Goal: Task Accomplishment & Management: Use online tool/utility

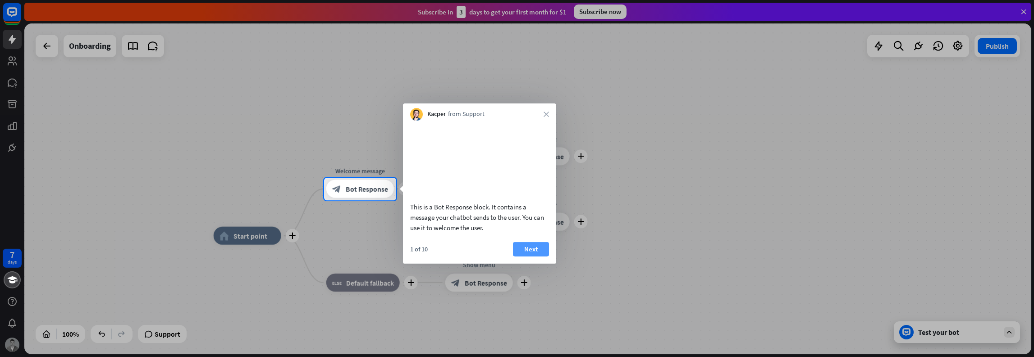
click at [525, 256] on button "Next" at bounding box center [531, 249] width 36 height 14
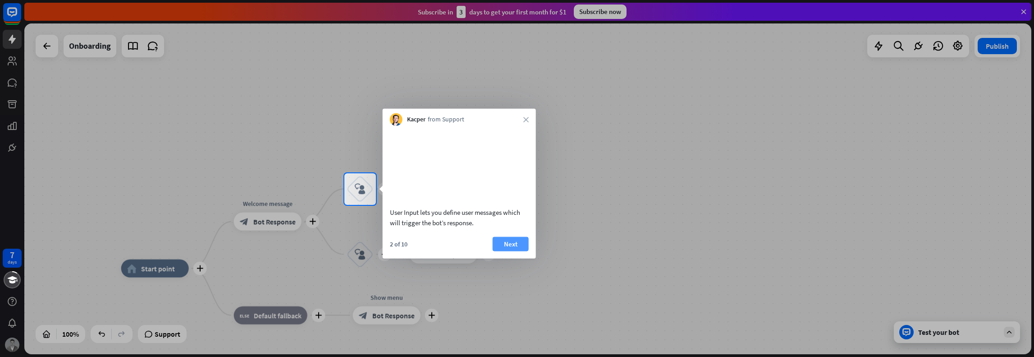
click at [511, 251] on button "Next" at bounding box center [511, 243] width 36 height 14
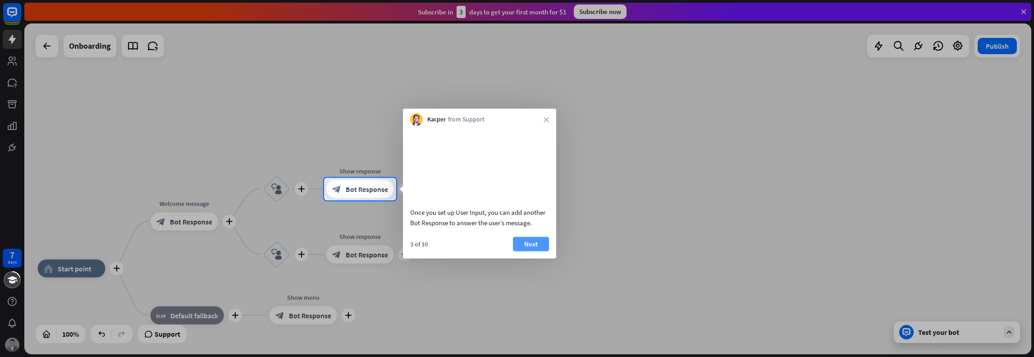
click at [536, 251] on button "Next" at bounding box center [531, 243] width 36 height 14
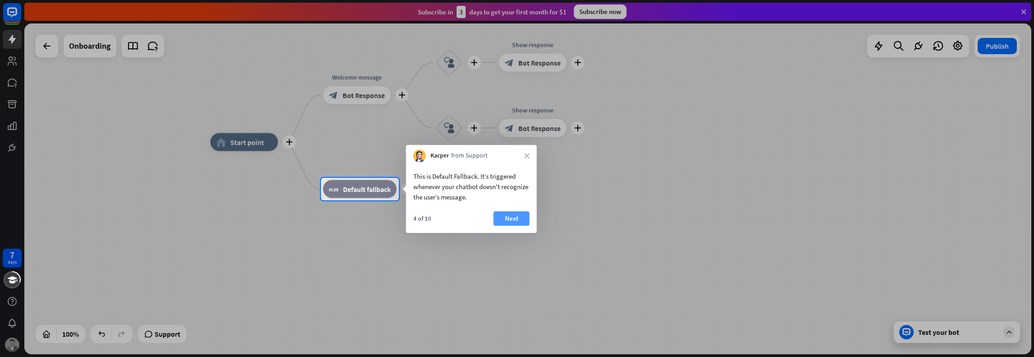
click at [506, 222] on button "Next" at bounding box center [512, 218] width 36 height 14
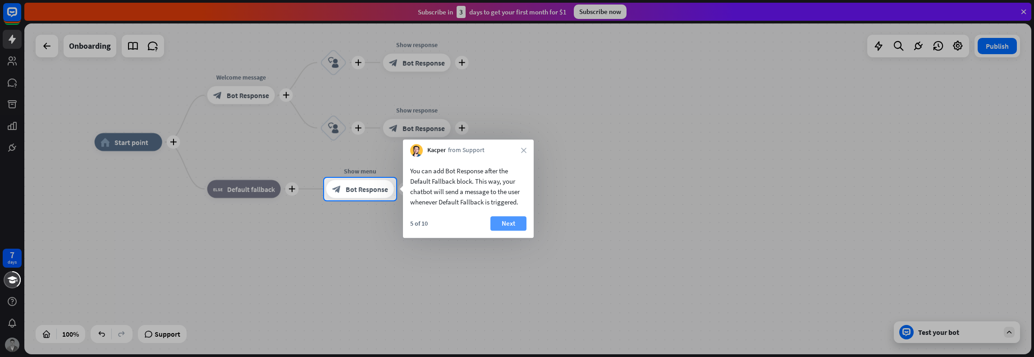
click at [501, 220] on button "Next" at bounding box center [508, 223] width 36 height 14
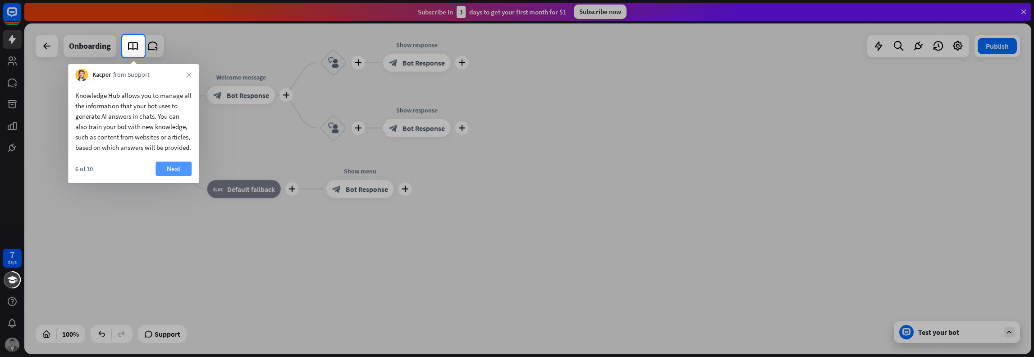
click at [178, 175] on button "Next" at bounding box center [174, 168] width 36 height 14
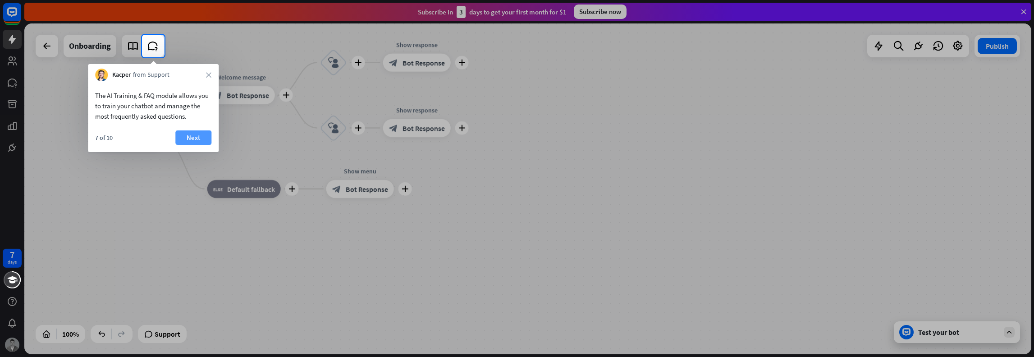
click at [191, 137] on button "Next" at bounding box center [193, 137] width 36 height 14
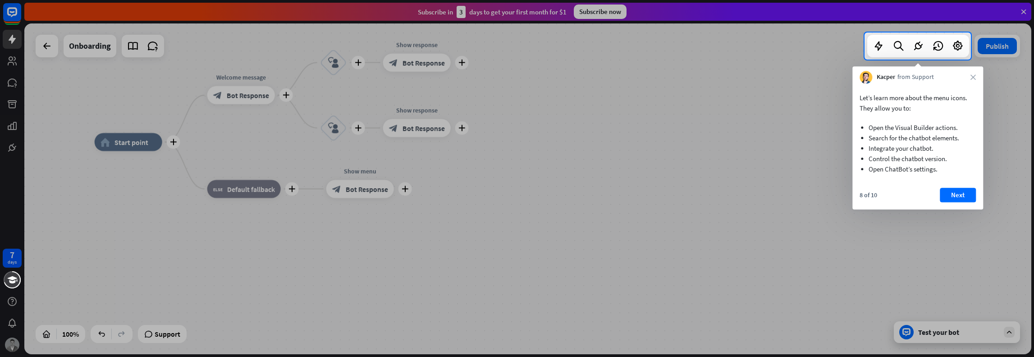
click at [957, 202] on div "8 of 10 Next" at bounding box center [917, 199] width 131 height 22
click at [959, 197] on button "Next" at bounding box center [958, 195] width 36 height 14
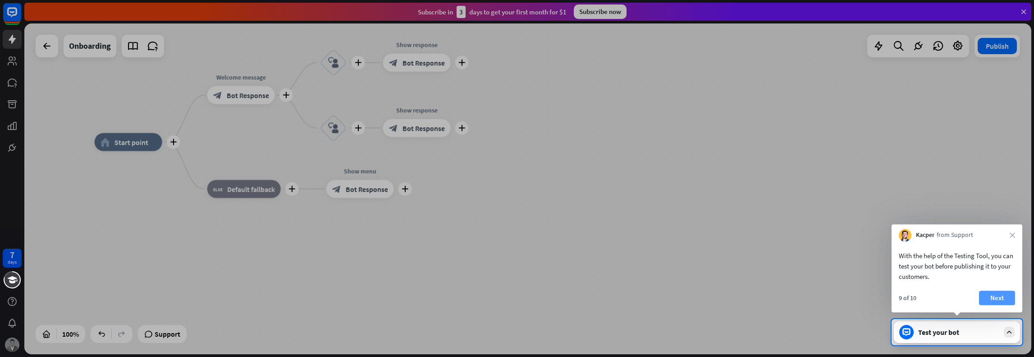
click at [995, 297] on button "Next" at bounding box center [997, 297] width 36 height 14
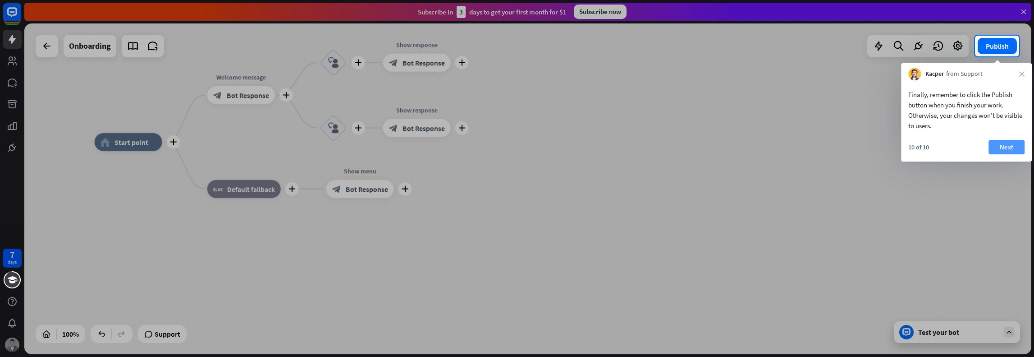
click at [1003, 152] on button "Next" at bounding box center [1006, 147] width 36 height 14
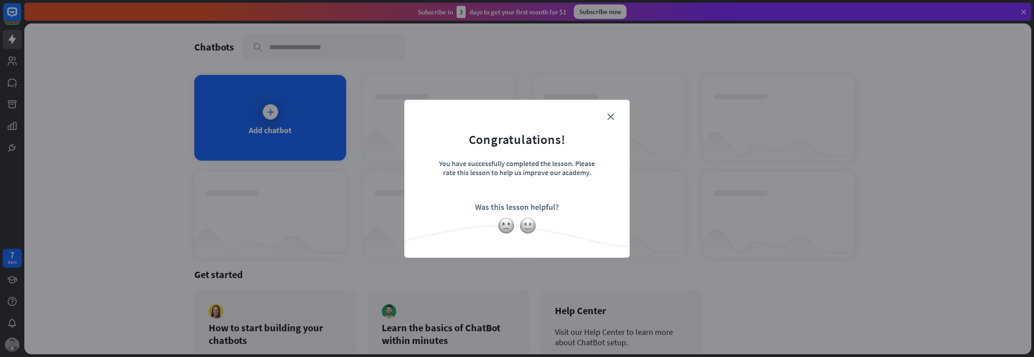
click at [614, 112] on form "Congratulations! You have successfully completed the lesson. Please rate this l…" at bounding box center [517, 165] width 203 height 108
click at [609, 115] on icon "close" at bounding box center [610, 116] width 7 height 7
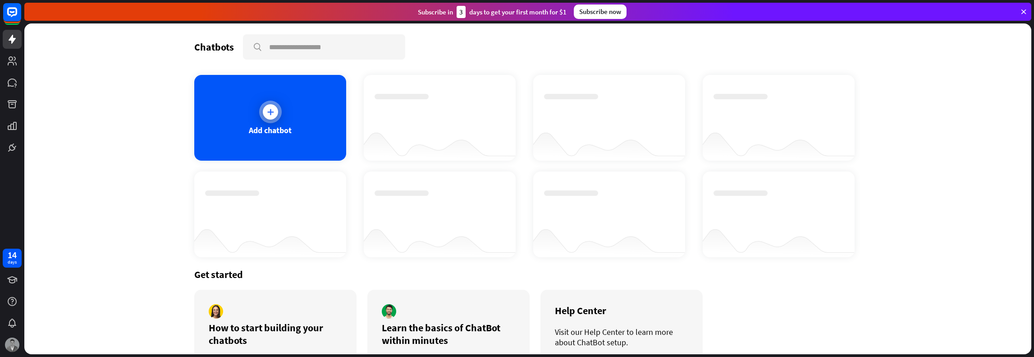
click at [275, 144] on div "Add chatbot" at bounding box center [270, 118] width 152 height 86
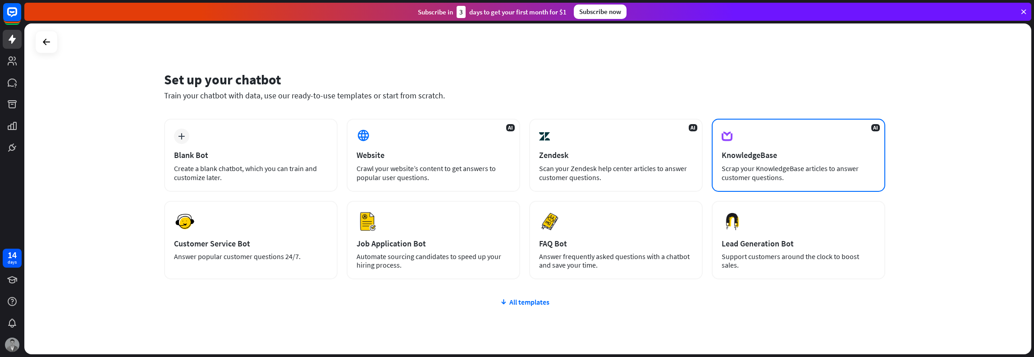
click at [813, 162] on div "AI KnowledgeBase Scrap your KnowledgeBase articles to answer customer questions." at bounding box center [799, 155] width 174 height 73
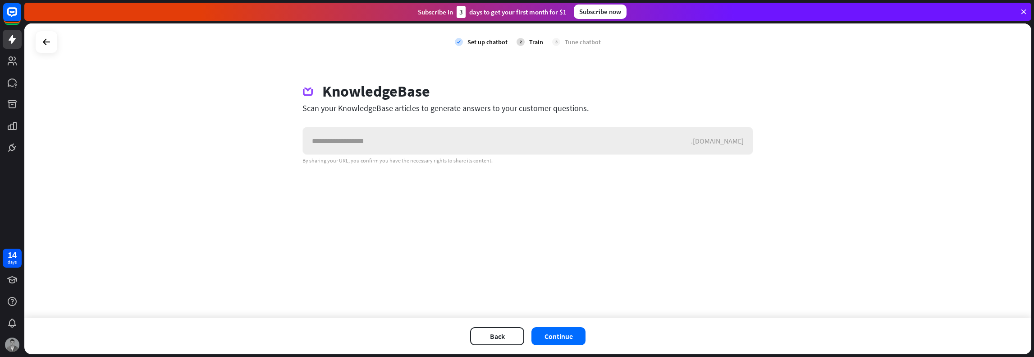
click at [498, 143] on input "text" at bounding box center [497, 140] width 388 height 27
click at [737, 137] on div ".[DOMAIN_NAME]" at bounding box center [722, 140] width 62 height 9
click at [51, 43] on icon at bounding box center [46, 42] width 11 height 11
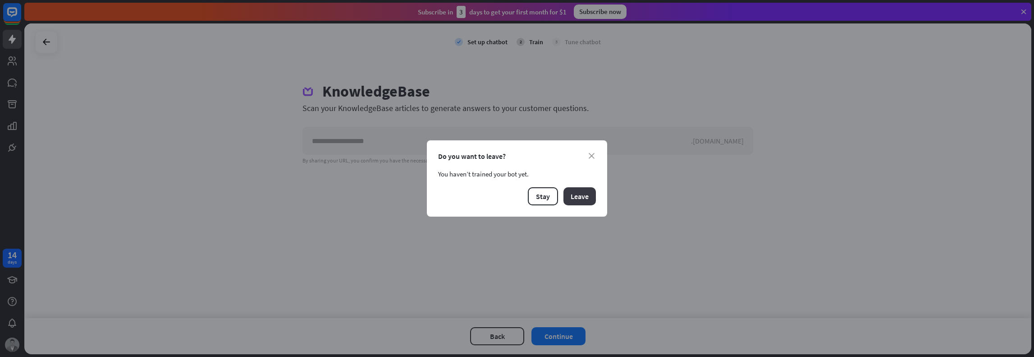
click at [578, 197] on button "Leave" at bounding box center [579, 196] width 32 height 18
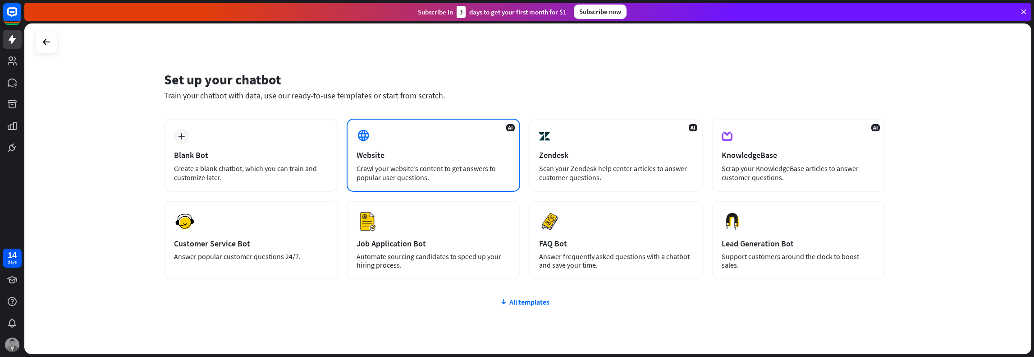
click at [466, 164] on div "Crawl your website’s content to get answers to popular user questions." at bounding box center [434, 173] width 154 height 18
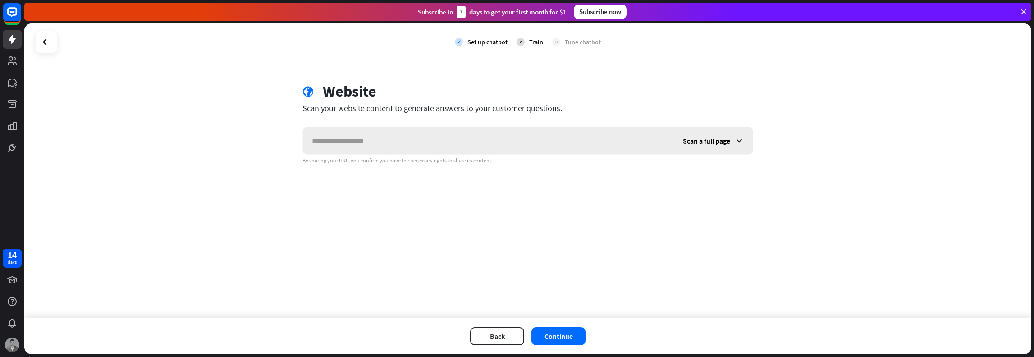
click at [715, 133] on div "Scan a full page" at bounding box center [713, 140] width 79 height 27
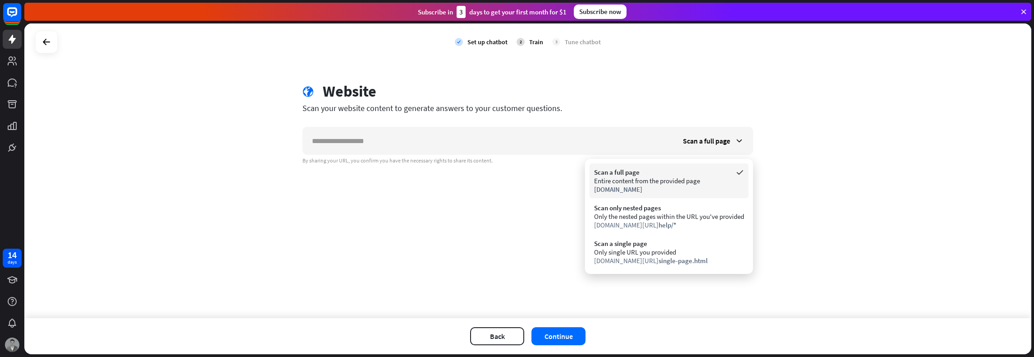
click at [680, 186] on div "[DOMAIN_NAME]" at bounding box center [669, 189] width 150 height 9
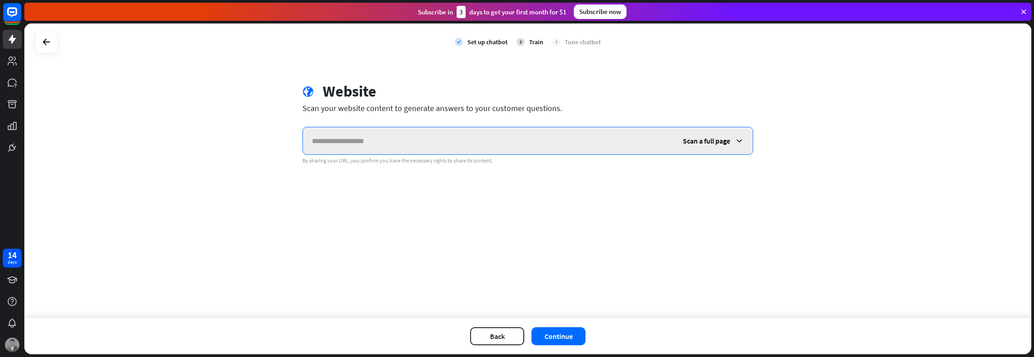
click at [366, 147] on input "text" at bounding box center [488, 140] width 371 height 27
paste input "**********"
type input "**********"
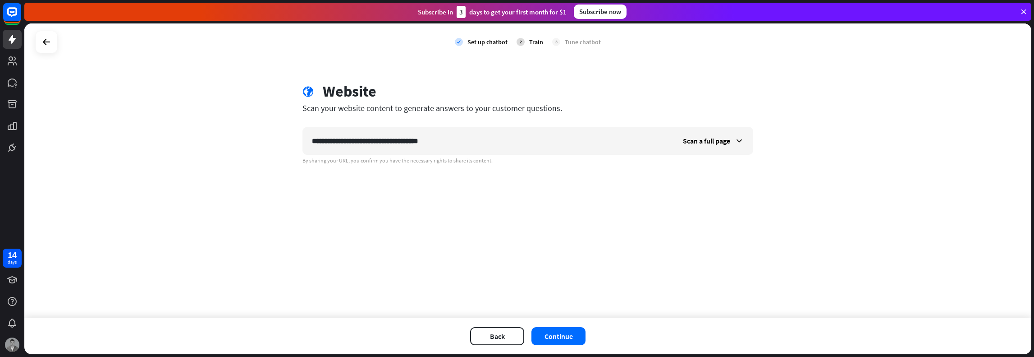
click at [441, 196] on div "**********" at bounding box center [527, 170] width 1007 height 294
click at [554, 340] on button "Continue" at bounding box center [558, 336] width 54 height 18
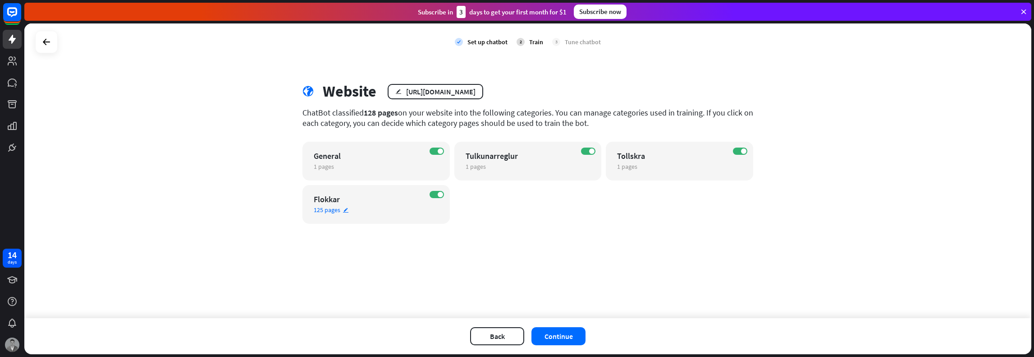
click at [343, 209] on icon "edit" at bounding box center [346, 210] width 6 height 6
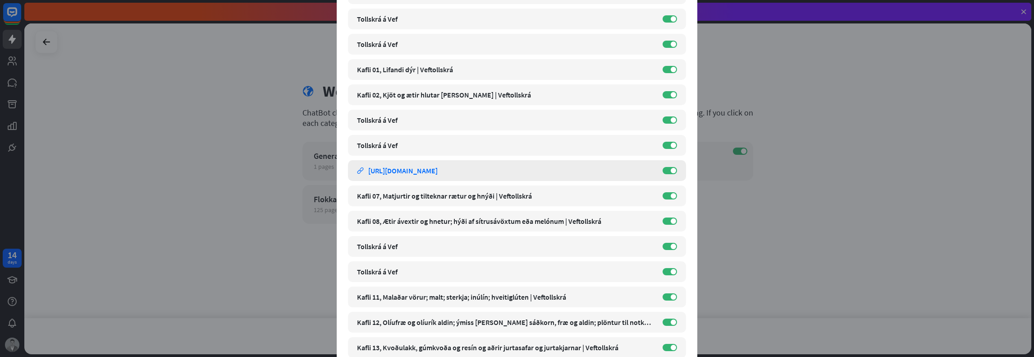
scroll to position [315, 0]
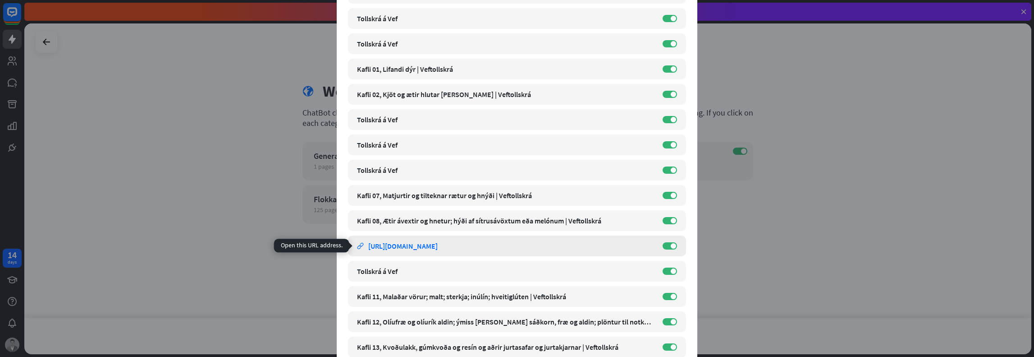
click at [438, 247] on div "[URL][DOMAIN_NAME]" at bounding box center [402, 245] width 69 height 9
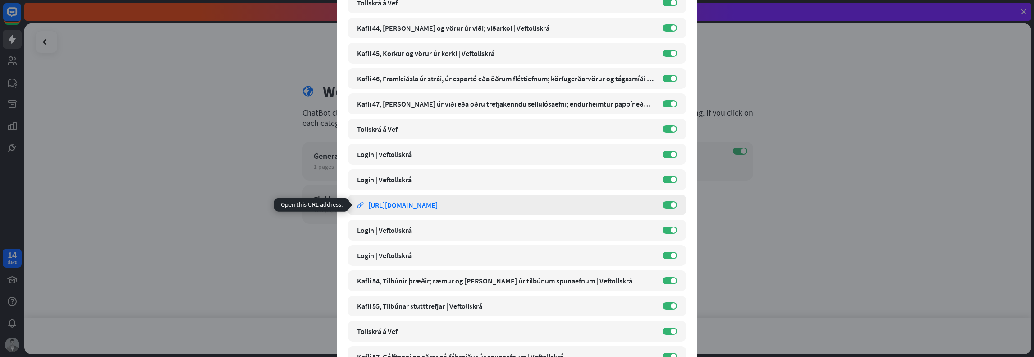
scroll to position [1442, 0]
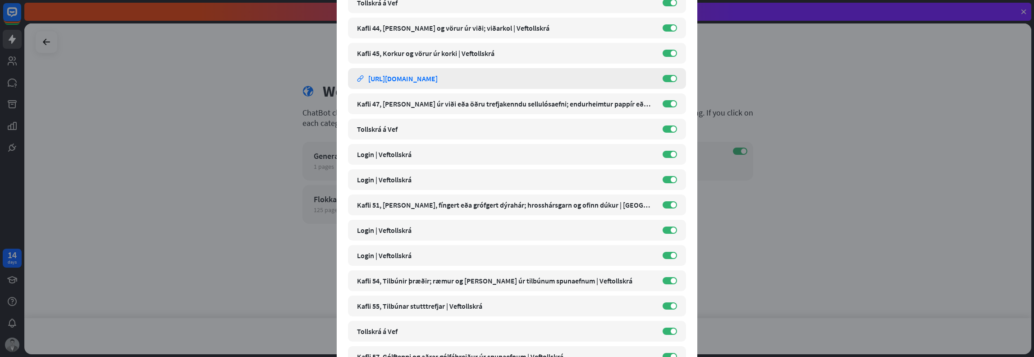
click at [438, 80] on div "[URL][DOMAIN_NAME]" at bounding box center [402, 78] width 69 height 9
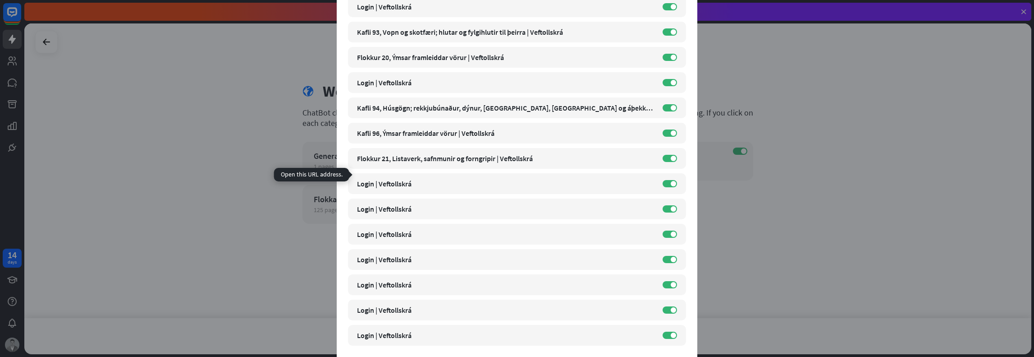
scroll to position [2910, 0]
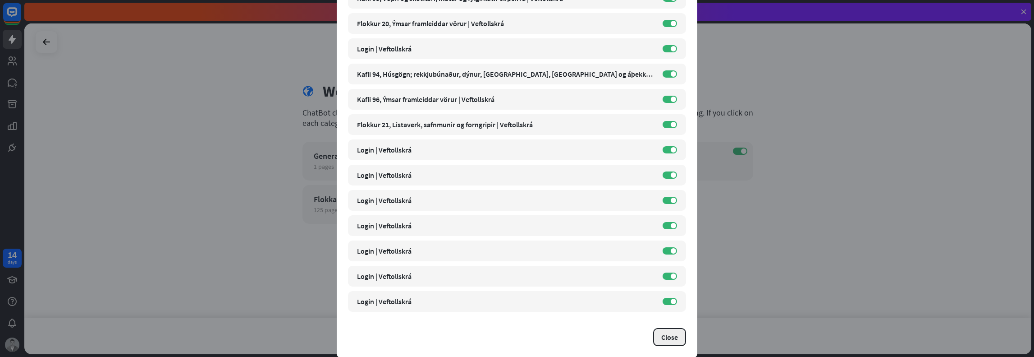
click at [661, 337] on button "Close" at bounding box center [669, 337] width 33 height 18
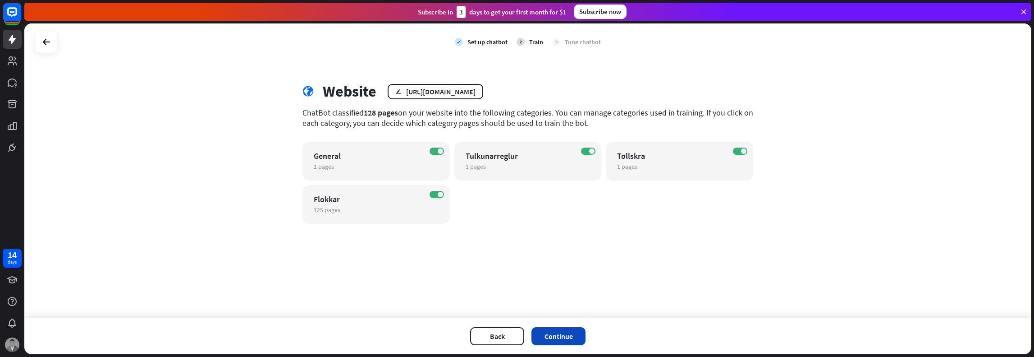
click at [569, 337] on button "Continue" at bounding box center [558, 336] width 54 height 18
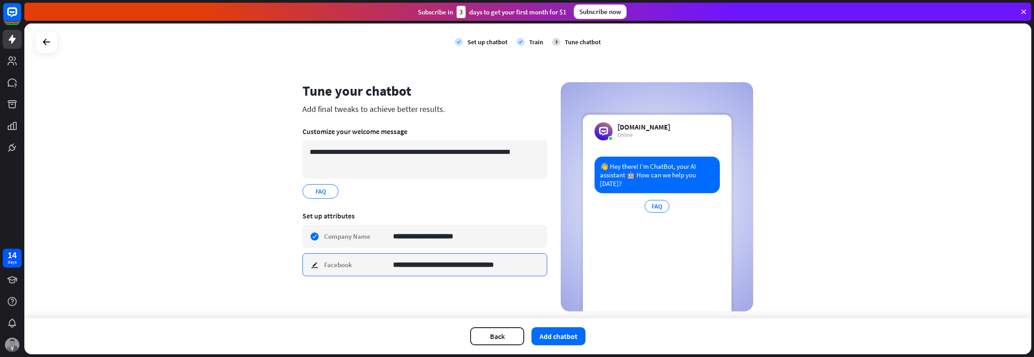
click at [493, 265] on input "**********" at bounding box center [466, 264] width 147 height 22
click at [547, 307] on div "**********" at bounding box center [527, 196] width 451 height 229
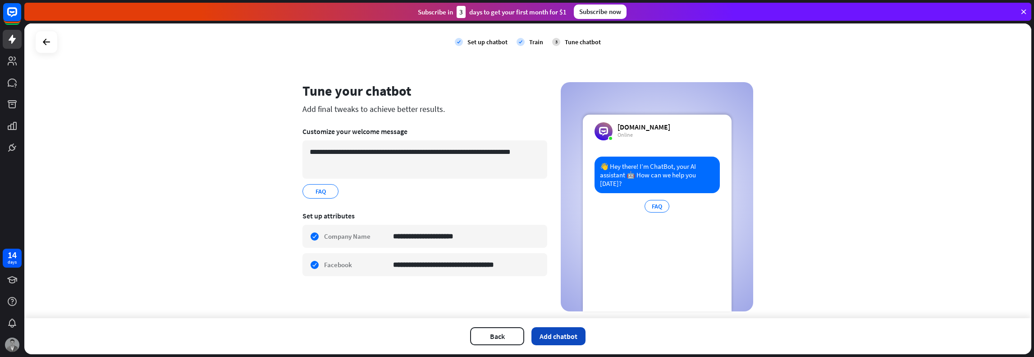
click at [565, 339] on button "Add chatbot" at bounding box center [558, 336] width 54 height 18
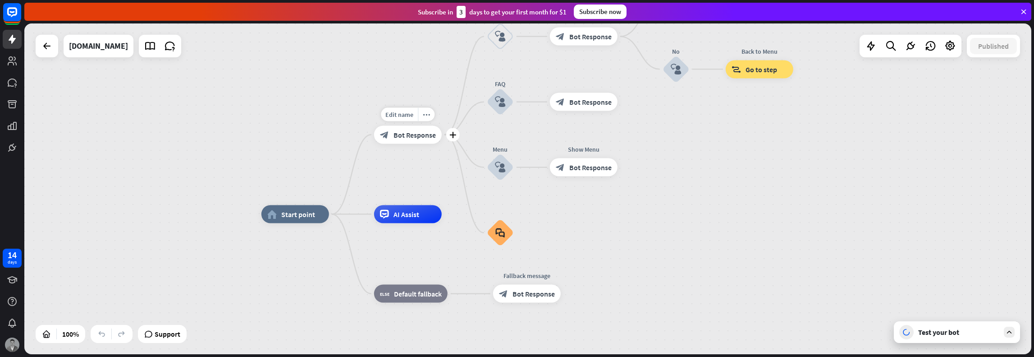
drag, startPoint x: 404, startPoint y: 138, endPoint x: 442, endPoint y: 152, distance: 39.9
click at [442, 152] on div "home_2 Start point Edit name more_horiz plus Welcome message block_bot_response…" at bounding box center [527, 188] width 1007 height 330
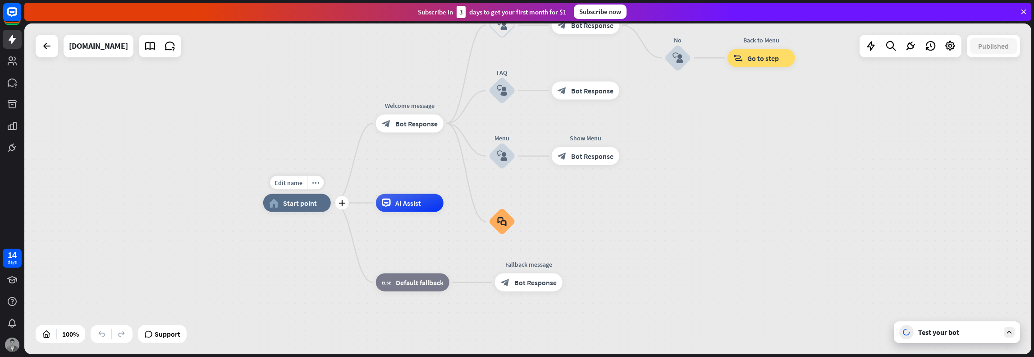
click at [293, 204] on span "Start point" at bounding box center [300, 202] width 34 height 9
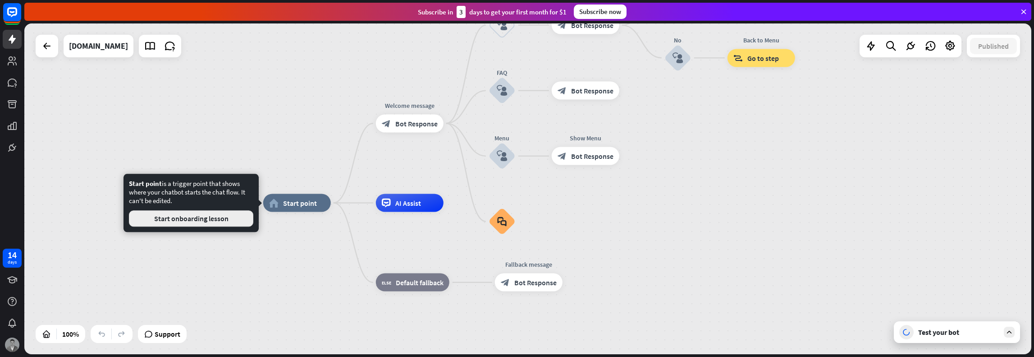
click at [222, 220] on button "Start onboarding lesson" at bounding box center [191, 218] width 124 height 16
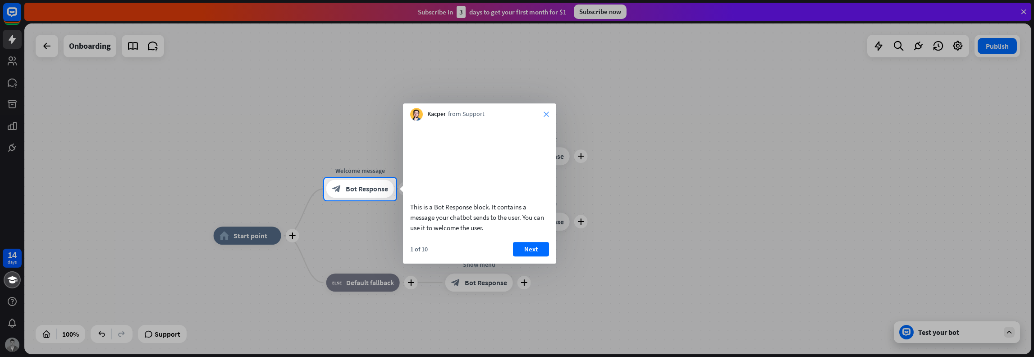
click at [548, 114] on icon "close" at bounding box center [546, 113] width 5 height 5
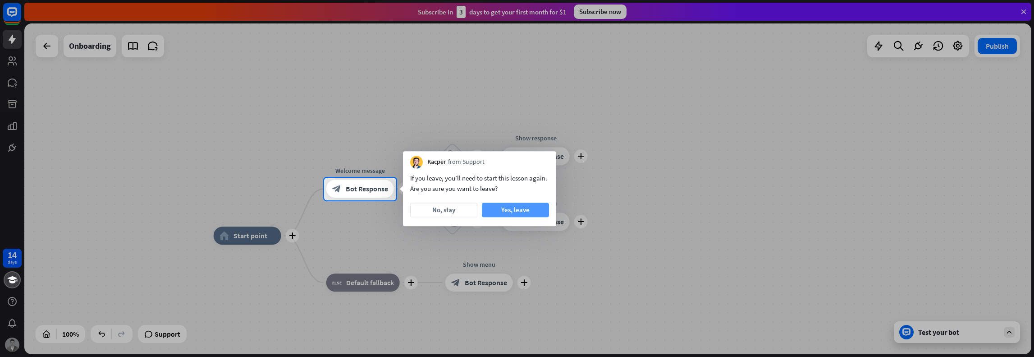
click at [514, 214] on button "Yes, leave" at bounding box center [515, 209] width 67 height 14
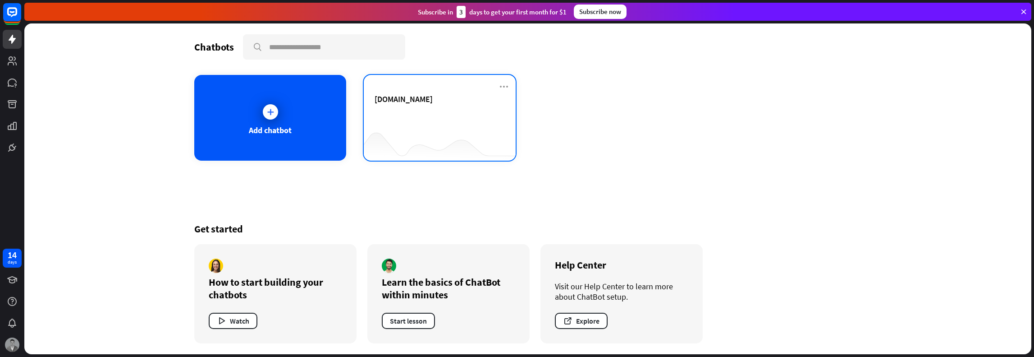
click at [416, 111] on div "[DOMAIN_NAME]" at bounding box center [440, 110] width 130 height 32
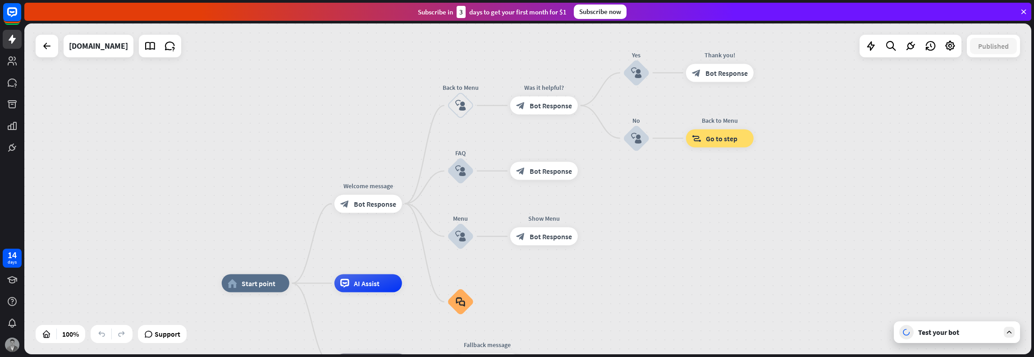
drag, startPoint x: 597, startPoint y: 201, endPoint x: 593, endPoint y: 295, distance: 94.3
click at [941, 333] on div "Test your bot" at bounding box center [958, 331] width 81 height 9
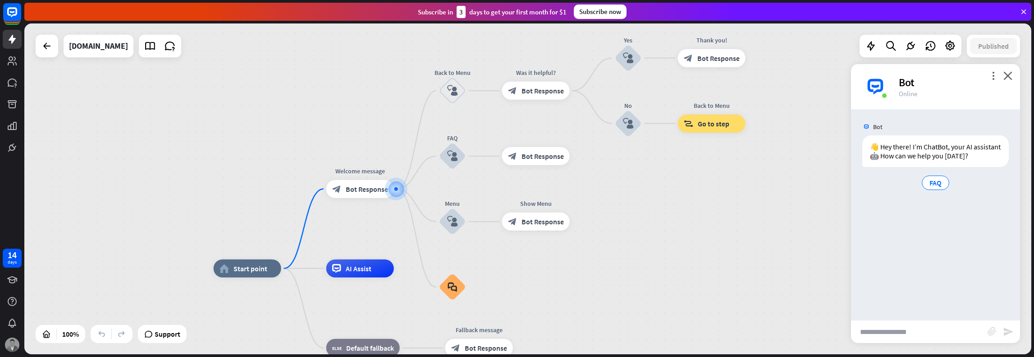
click at [902, 334] on input "text" at bounding box center [919, 331] width 137 height 23
type input "**********"
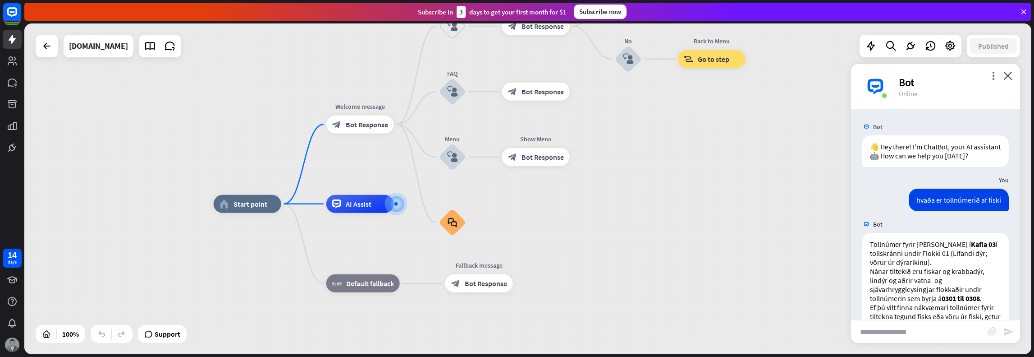
scroll to position [84, 0]
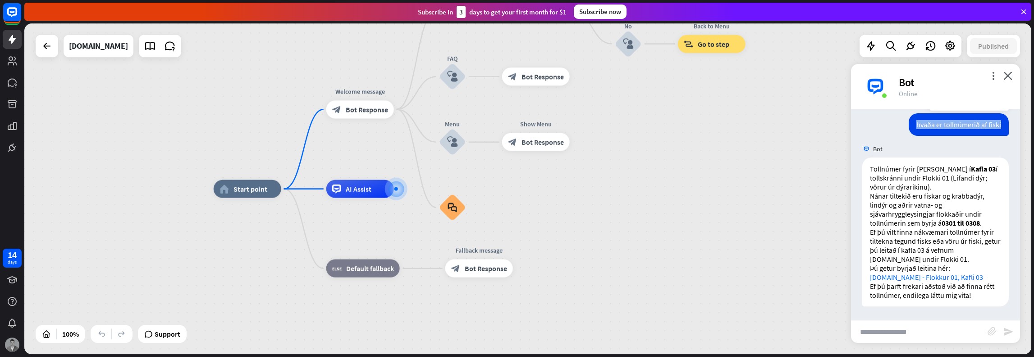
drag, startPoint x: 996, startPoint y: 125, endPoint x: 911, endPoint y: 125, distance: 84.7
click at [911, 125] on div "hvaða er tollnúmerið af fiski" at bounding box center [959, 124] width 100 height 23
copy div "hvaða er tollnúmerið af fiski"
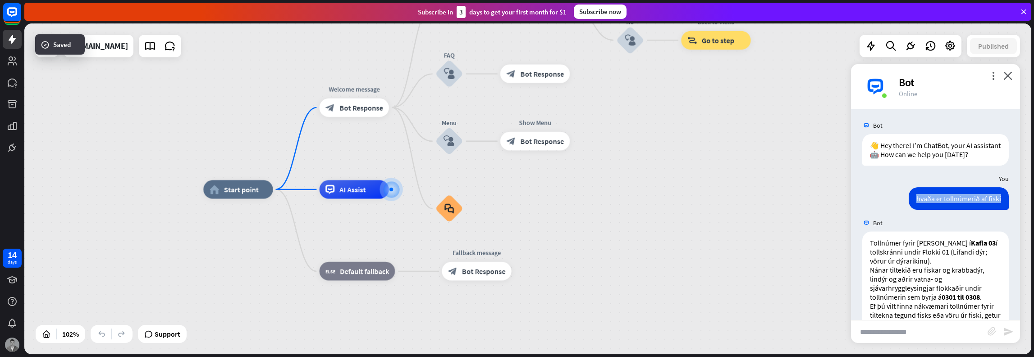
scroll to position [0, 0]
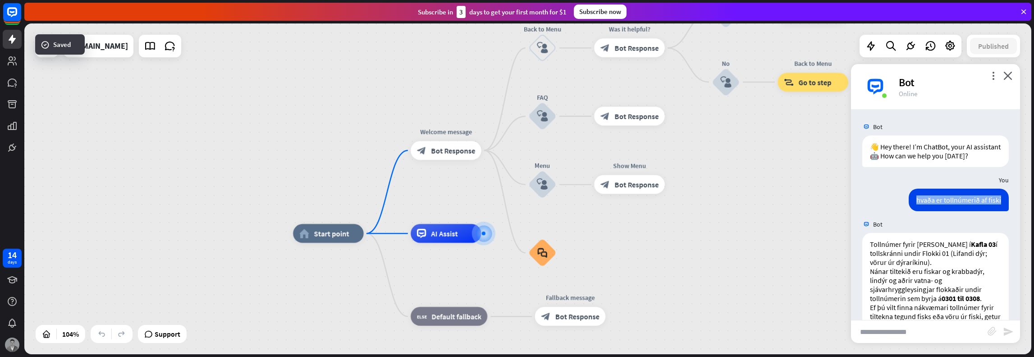
drag, startPoint x: 303, startPoint y: 156, endPoint x: 390, endPoint y: 198, distance: 96.2
click at [390, 198] on div "home_2 Start point Welcome message block_bot_response Bot Response Back to Menu…" at bounding box center [527, 188] width 1007 height 330
click at [423, 185] on div "home_2 Start point Welcome message block_bot_response Bot Response Back to Menu…" at bounding box center [527, 188] width 1007 height 330
click at [453, 233] on span "AI Assist" at bounding box center [444, 232] width 27 height 9
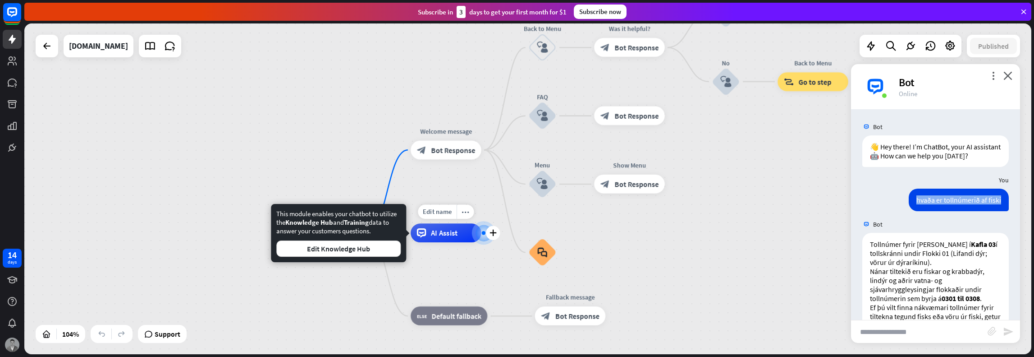
click at [443, 237] on span "AI Assist" at bounding box center [444, 232] width 27 height 9
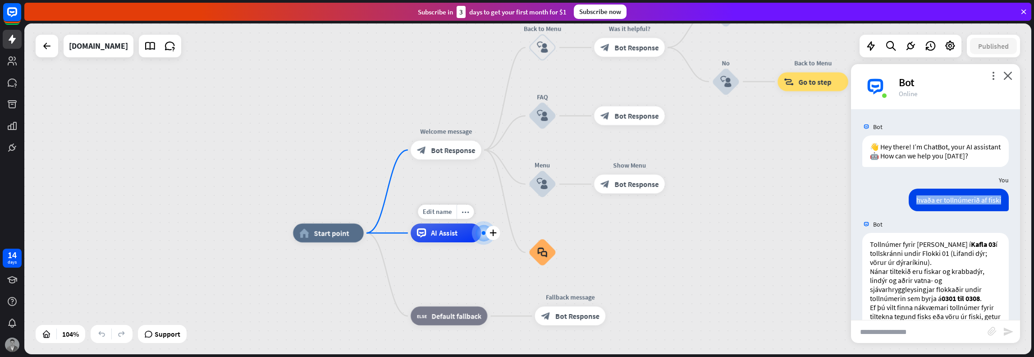
click at [454, 237] on span "AI Assist" at bounding box center [444, 232] width 27 height 9
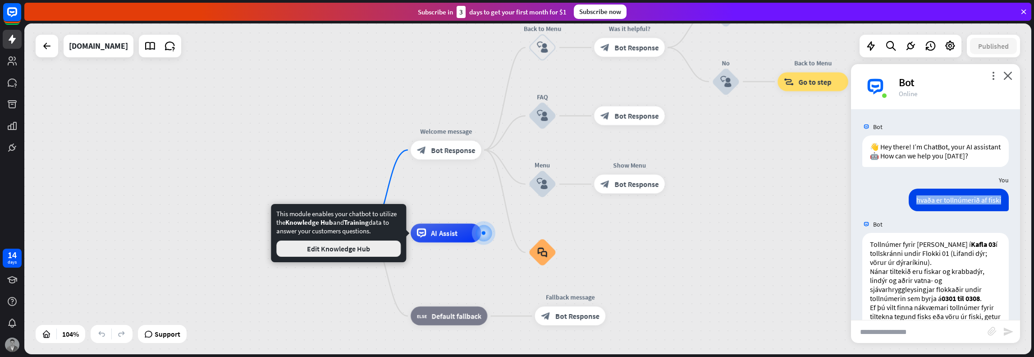
click at [352, 248] on button "Edit Knowledge Hub" at bounding box center [338, 248] width 124 height 16
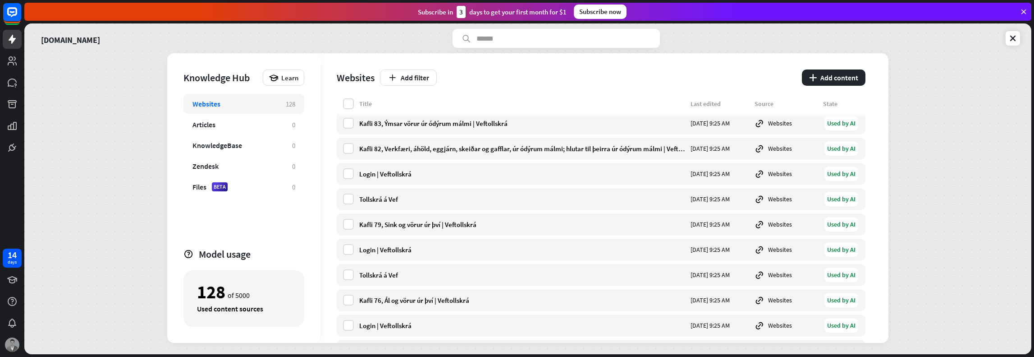
scroll to position [661, 0]
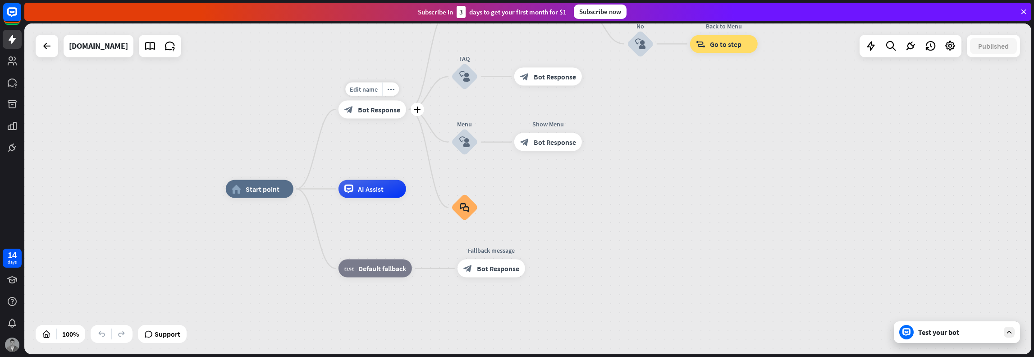
click at [374, 110] on span "Bot Response" at bounding box center [379, 109] width 42 height 9
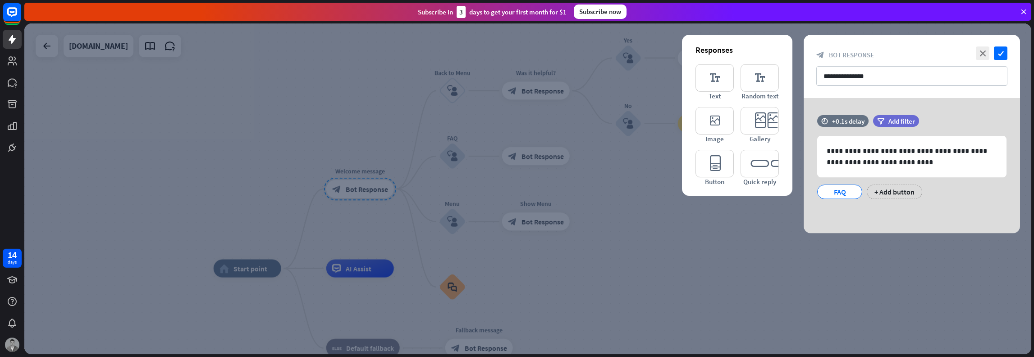
click at [428, 151] on div at bounding box center [527, 188] width 1007 height 330
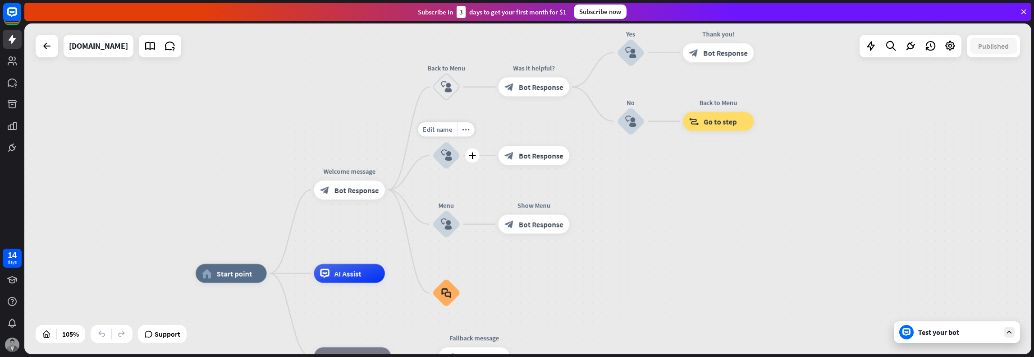
click at [444, 154] on icon "block_user_input" at bounding box center [446, 155] width 11 height 11
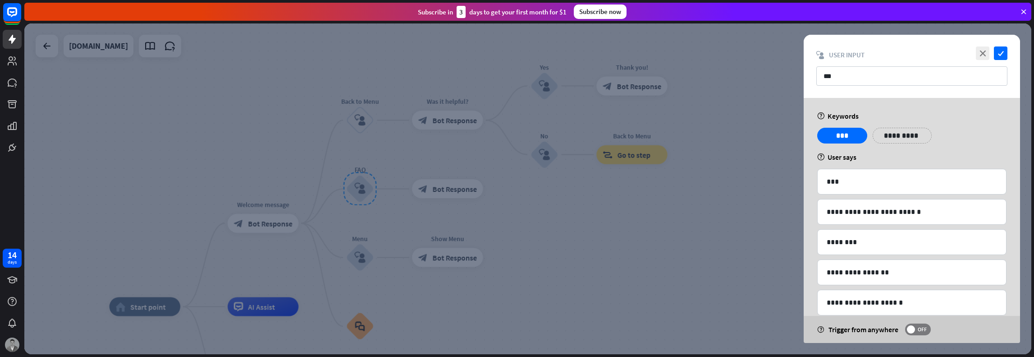
click at [406, 142] on div at bounding box center [527, 188] width 1007 height 330
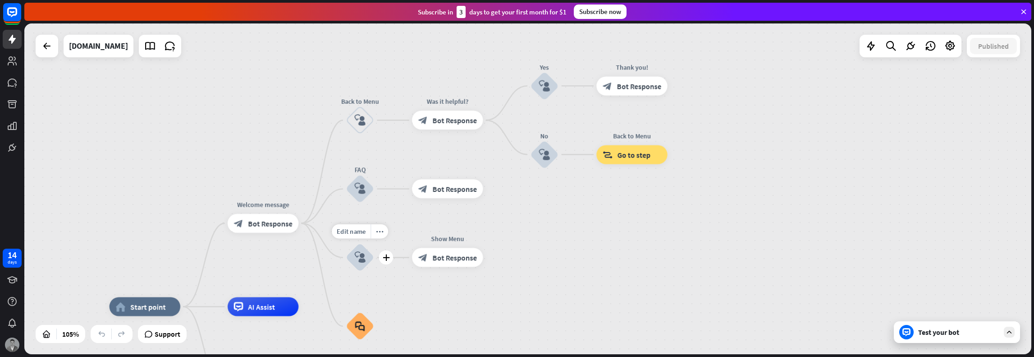
click at [358, 257] on icon "block_user_input" at bounding box center [359, 257] width 11 height 11
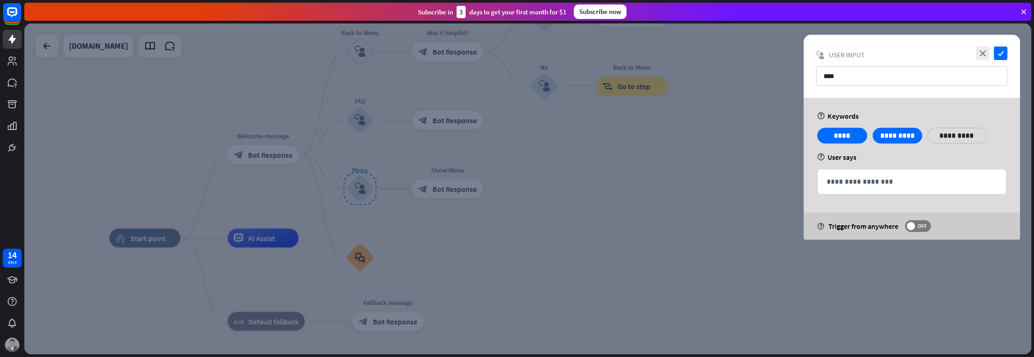
click at [389, 139] on div at bounding box center [527, 188] width 1007 height 330
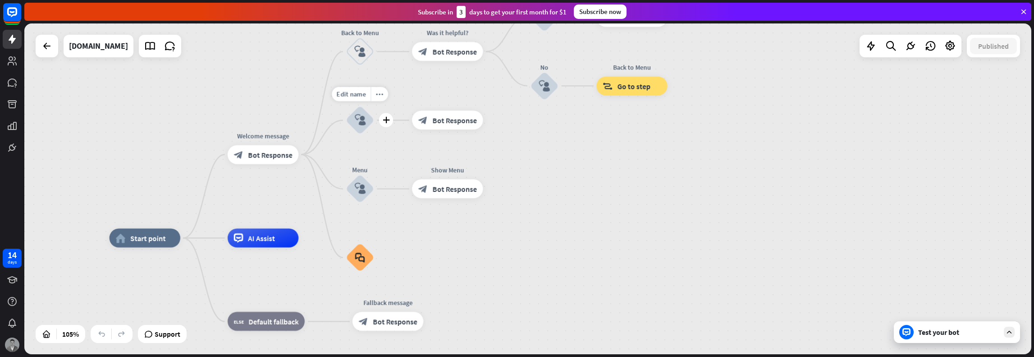
click at [363, 128] on div "block_user_input" at bounding box center [360, 120] width 28 height 28
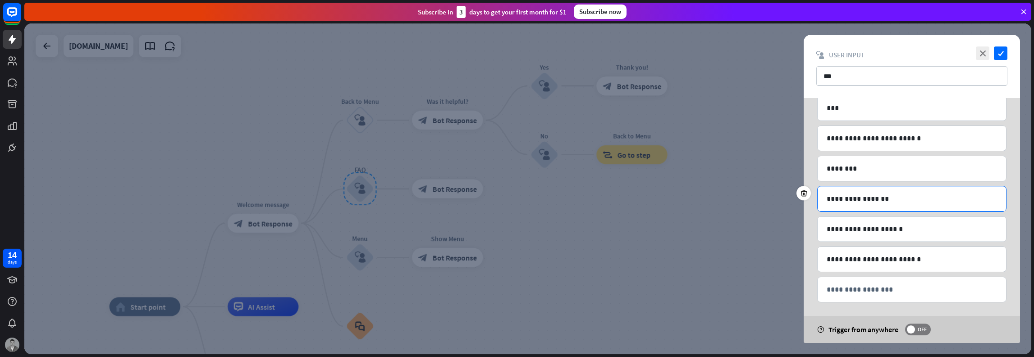
scroll to position [75, 0]
click at [441, 198] on div at bounding box center [527, 188] width 1007 height 330
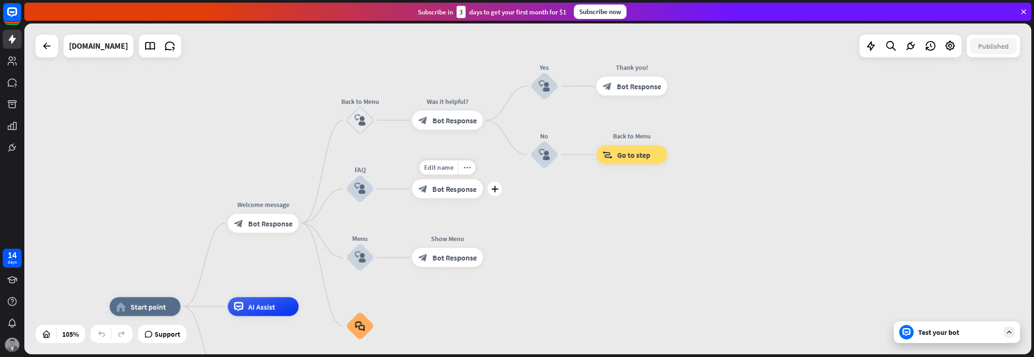
click at [437, 192] on span "Bot Response" at bounding box center [454, 188] width 45 height 9
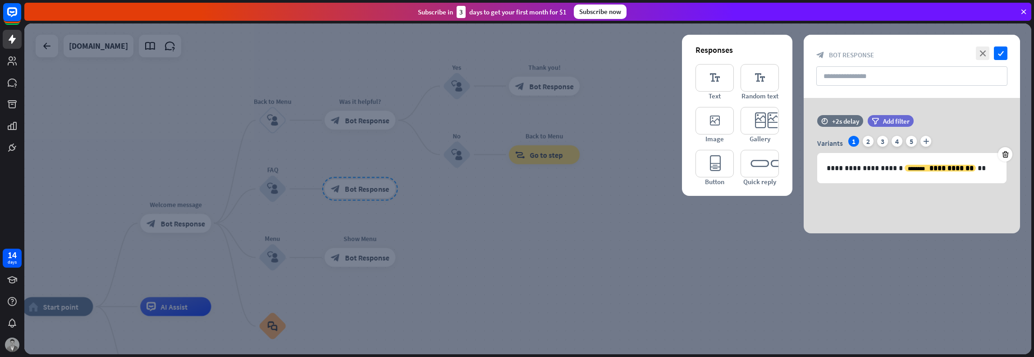
click at [414, 195] on div at bounding box center [527, 188] width 1007 height 330
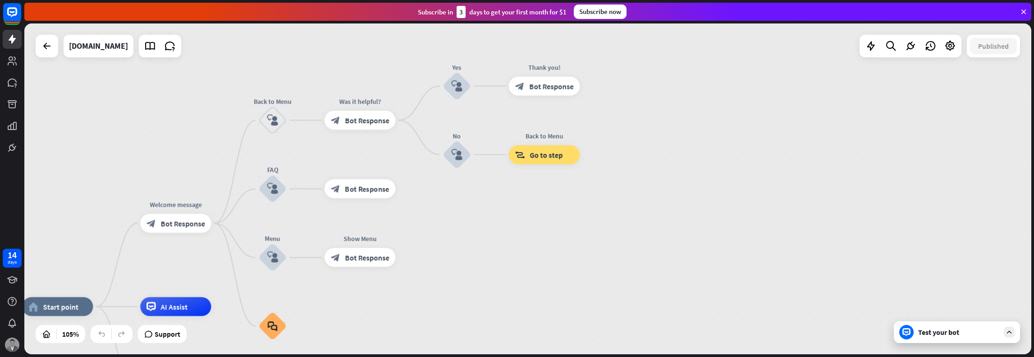
click at [957, 334] on div "Test your bot" at bounding box center [958, 331] width 81 height 9
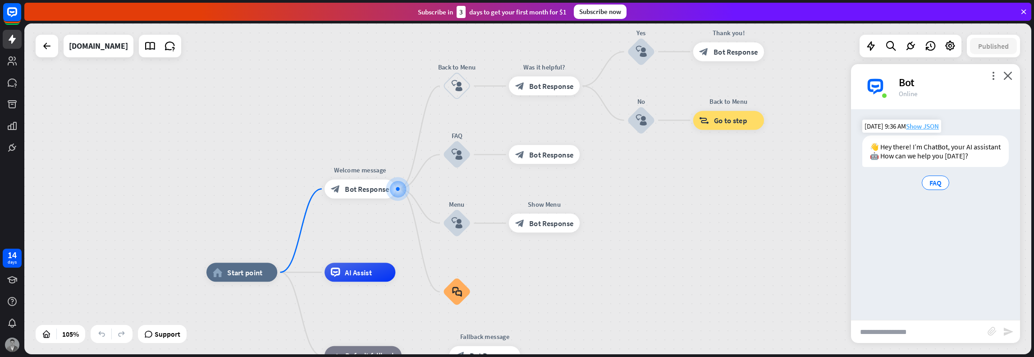
click at [920, 127] on span "Show JSON" at bounding box center [922, 126] width 33 height 9
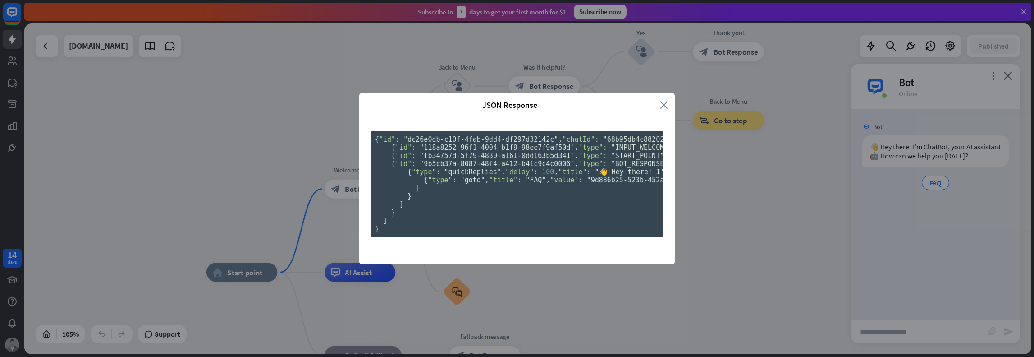
click at [662, 100] on icon "close" at bounding box center [664, 105] width 8 height 10
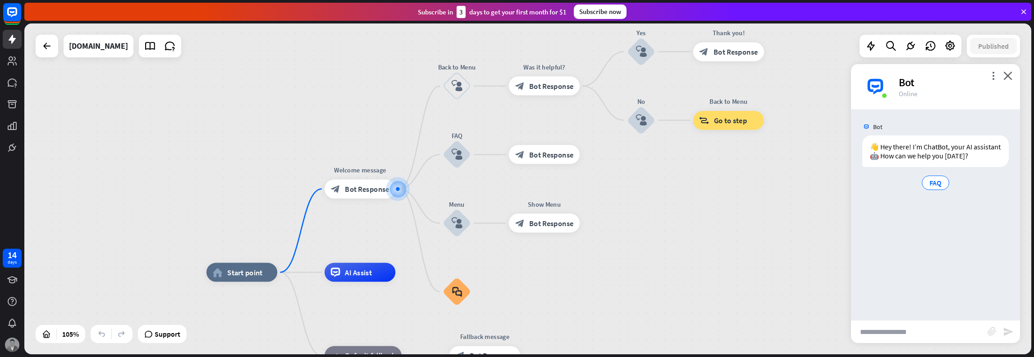
click at [909, 334] on input "text" at bounding box center [919, 331] width 137 height 23
